Goal: Navigation & Orientation: Find specific page/section

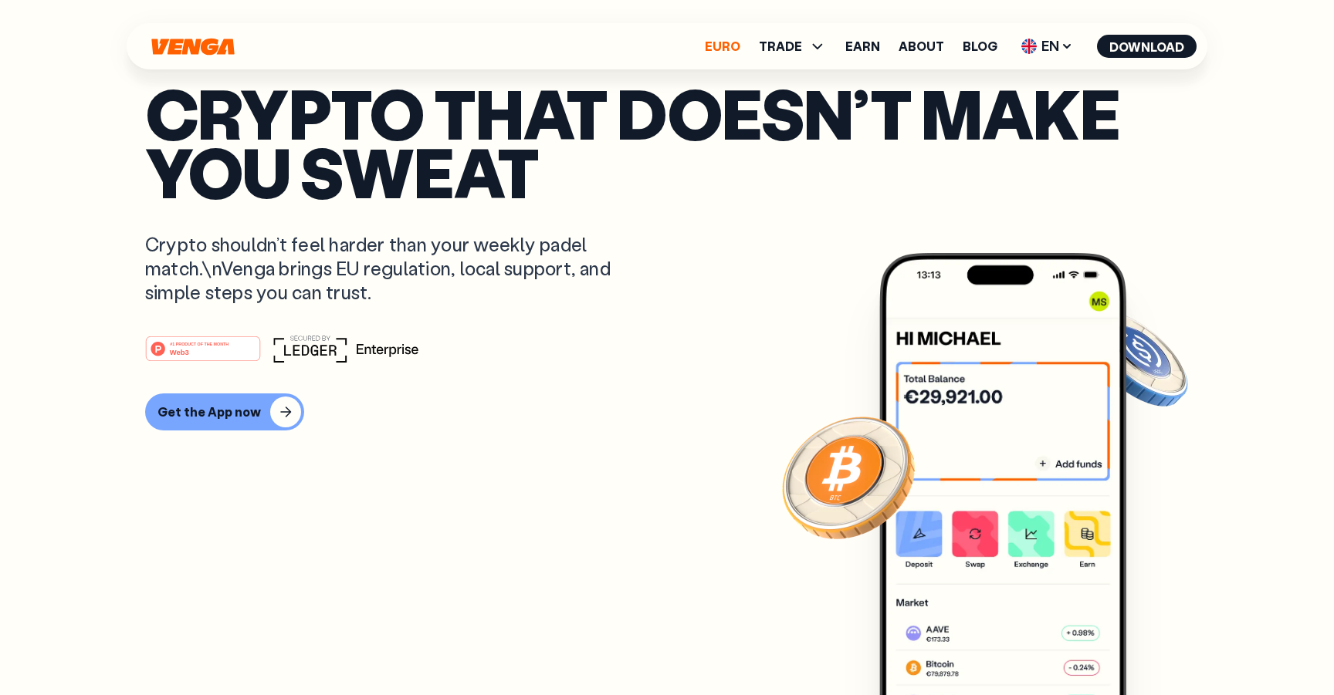
click at [732, 44] on link "Euro" at bounding box center [723, 46] width 36 height 12
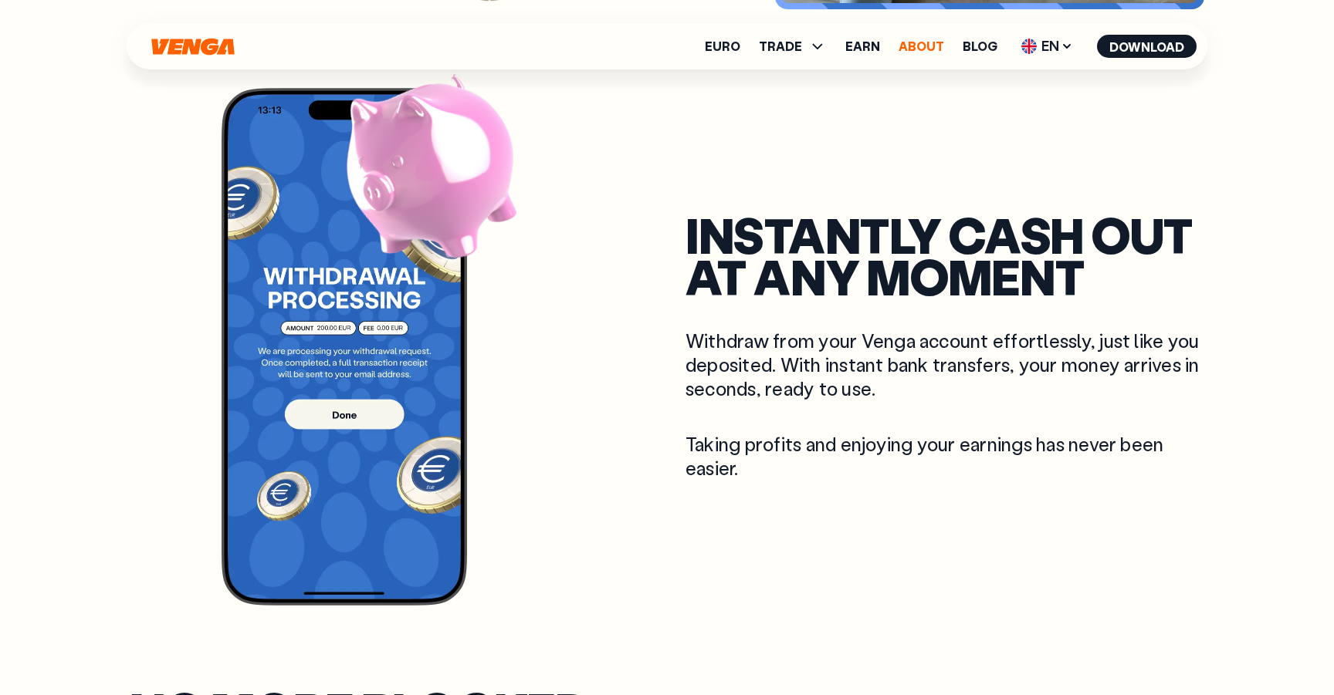
scroll to position [1144, 0]
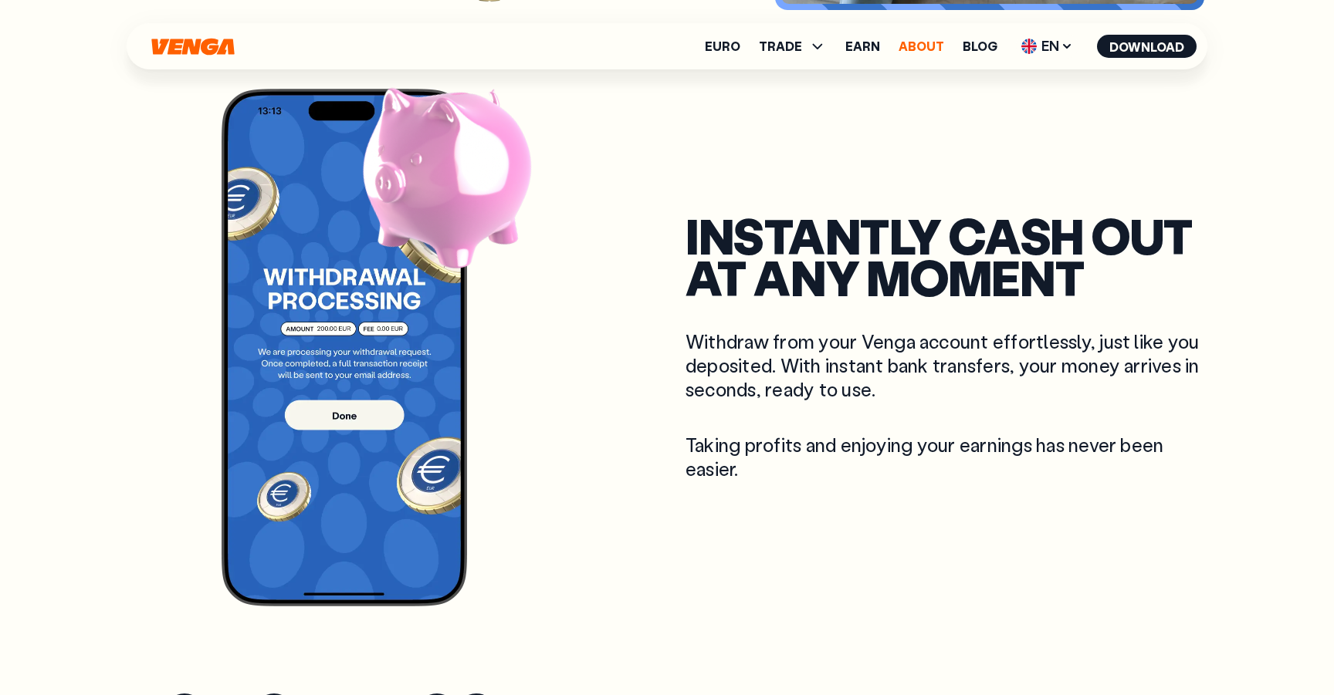
click at [908, 43] on link "About" at bounding box center [921, 46] width 46 height 12
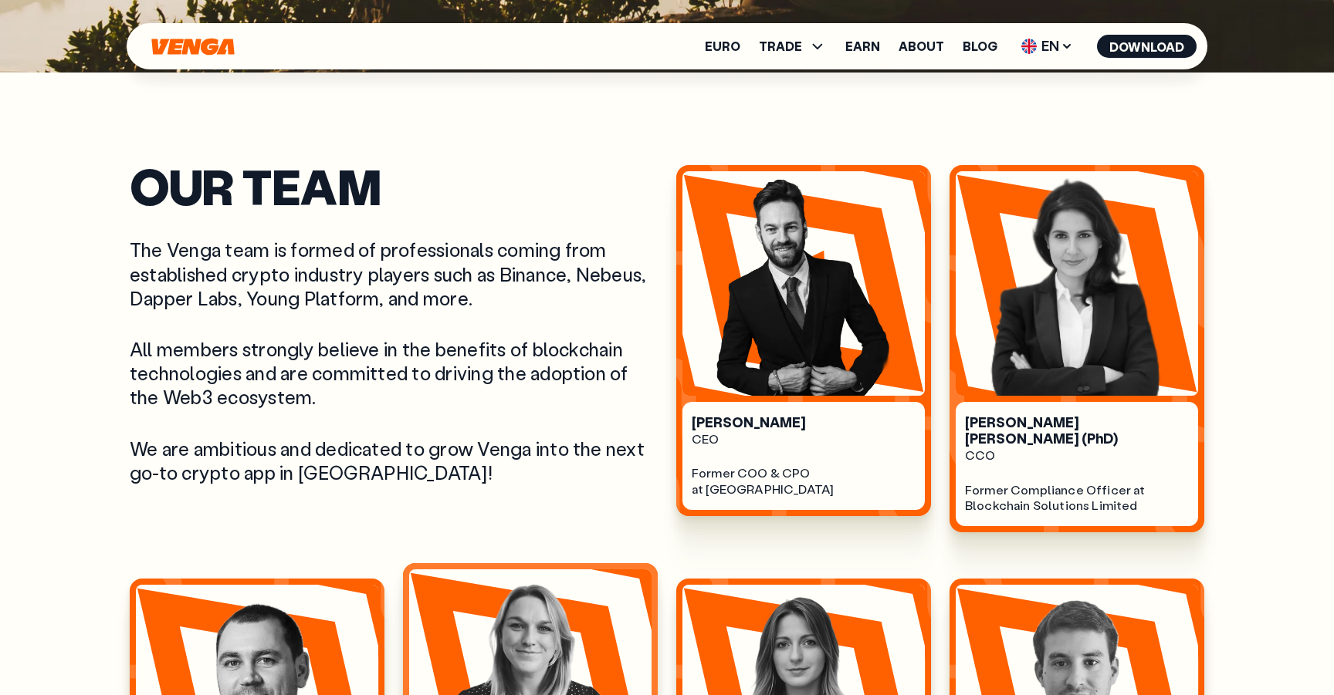
scroll to position [624, 0]
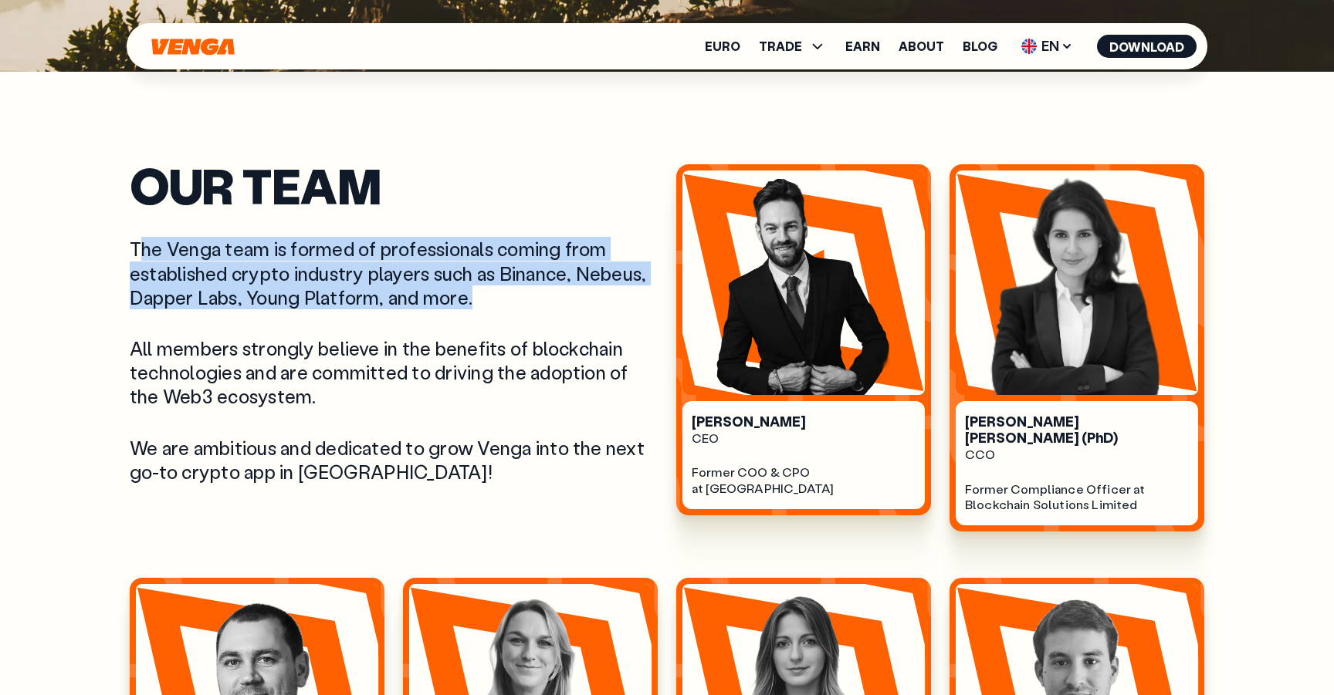
drag, startPoint x: 474, startPoint y: 296, endPoint x: 137, endPoint y: 241, distance: 341.1
click at [137, 241] on p "The Venga team is formed of professionals coming from established crypto indust…" at bounding box center [394, 273] width 528 height 73
drag, startPoint x: 134, startPoint y: 242, endPoint x: 507, endPoint y: 296, distance: 377.3
click at [507, 296] on p "The Venga team is formed of professionals coming from established crypto indust…" at bounding box center [394, 273] width 528 height 73
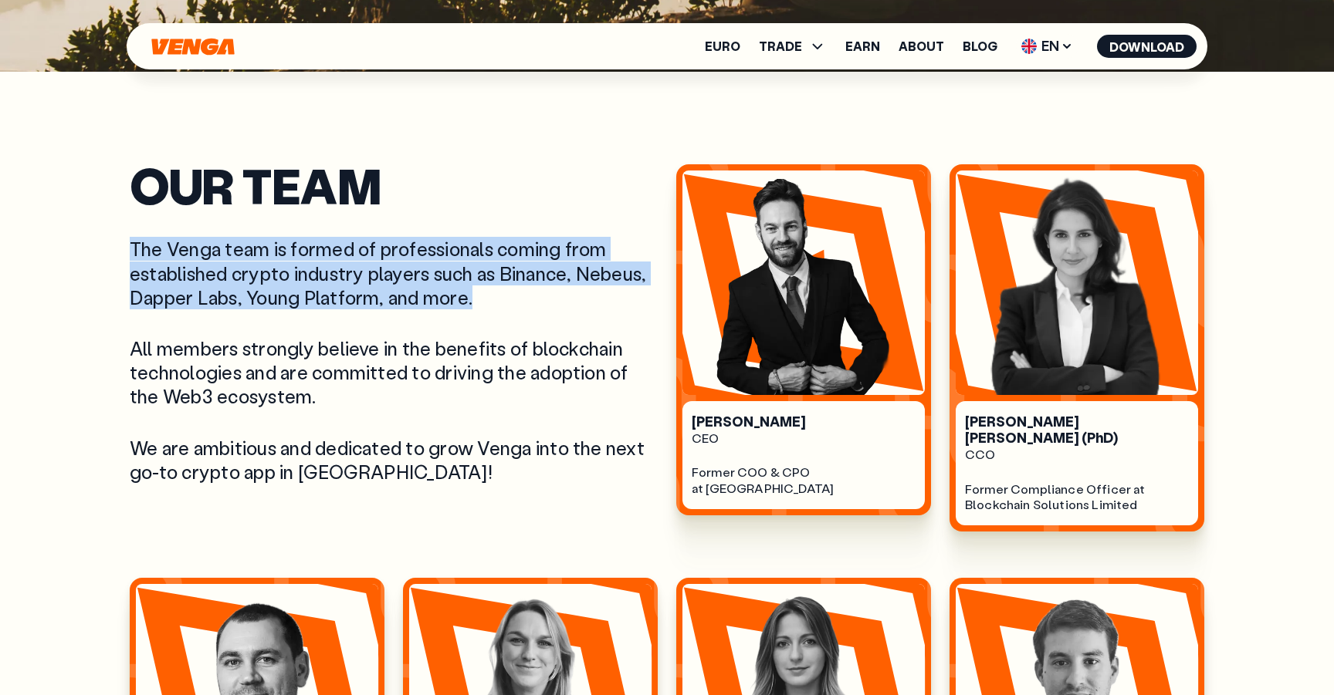
copy p "The Venga team is formed of professionals coming from established crypto indust…"
click at [589, 273] on p "The Venga team is formed of professionals coming from established crypto indust…" at bounding box center [394, 273] width 528 height 73
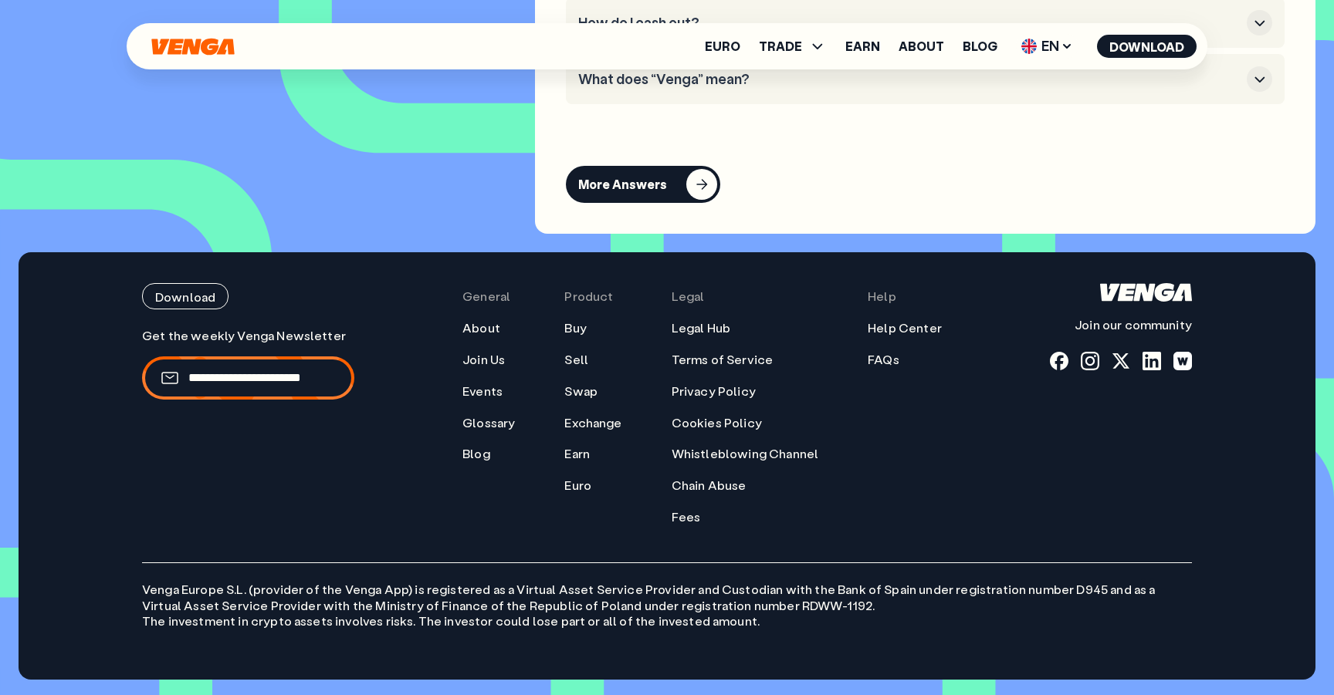
scroll to position [7195, 0]
click at [488, 452] on link "Blog" at bounding box center [476, 454] width 28 height 16
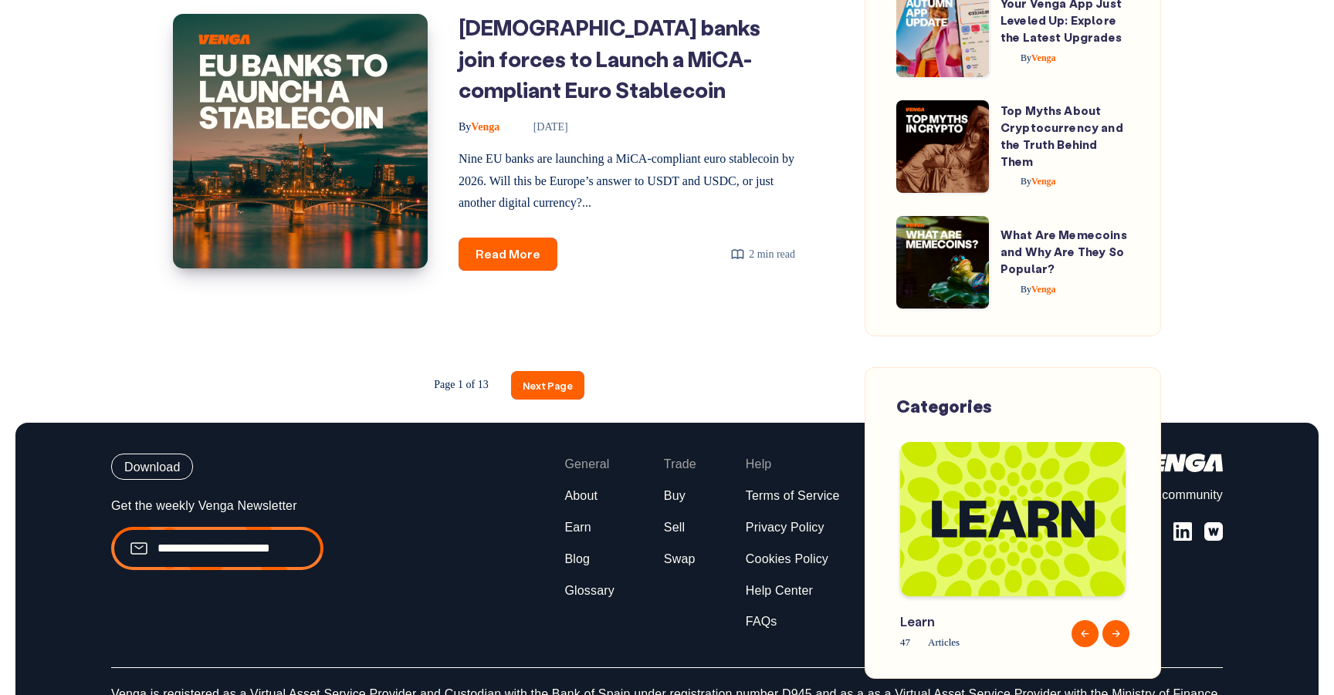
scroll to position [2630, 0]
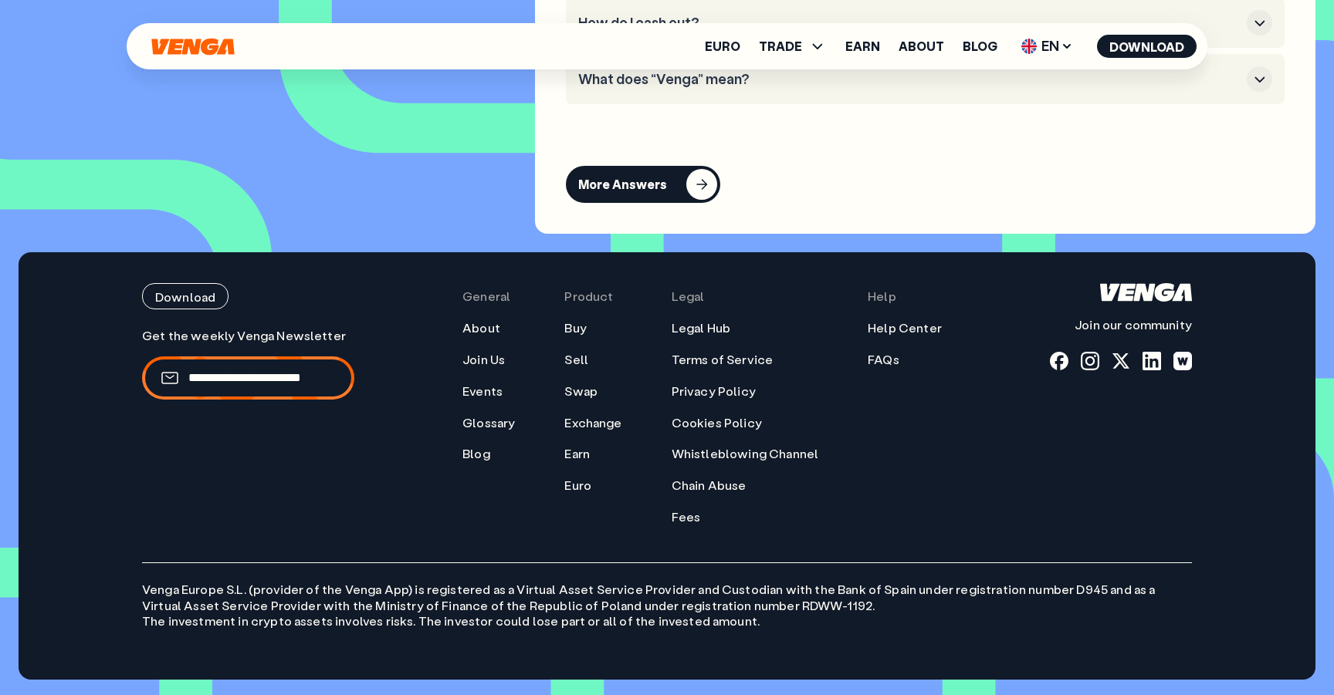
scroll to position [7195, 0]
click at [1055, 39] on span "EN" at bounding box center [1047, 46] width 63 height 25
click at [1019, 105] on div "Español - ES" at bounding box center [1005, 107] width 79 height 15
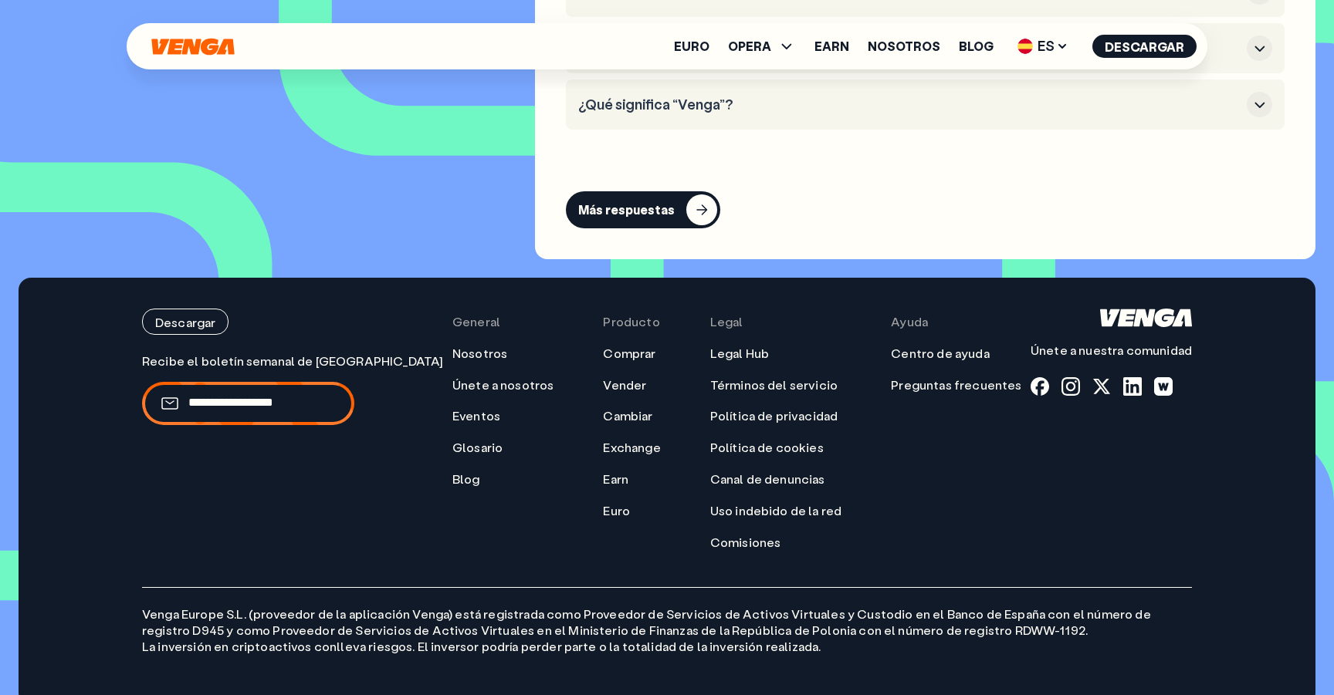
scroll to position [7426, 0]
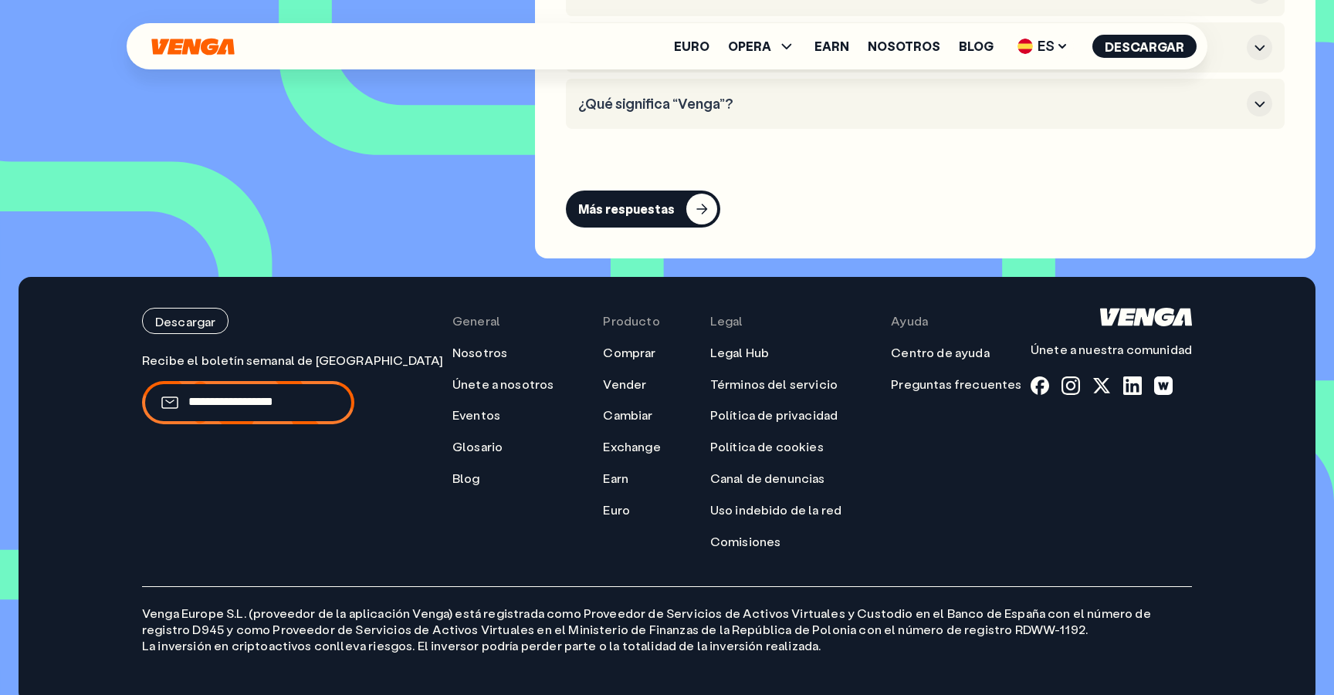
click at [452, 465] on div "General Nosotros Únete a nosotros Eventos Glosario Blog" at bounding box center [503, 429] width 102 height 242
click at [452, 471] on link "Blog" at bounding box center [466, 479] width 28 height 16
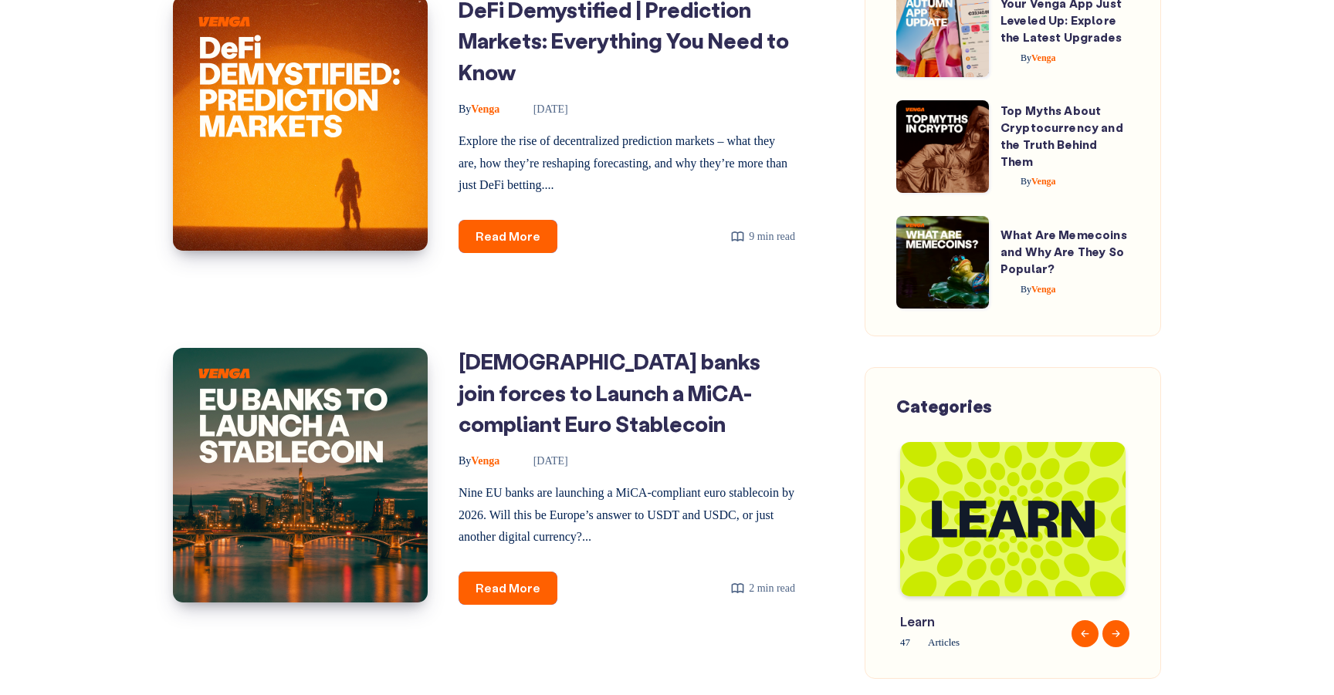
scroll to position [2630, 0]
